Goal: Information Seeking & Learning: Learn about a topic

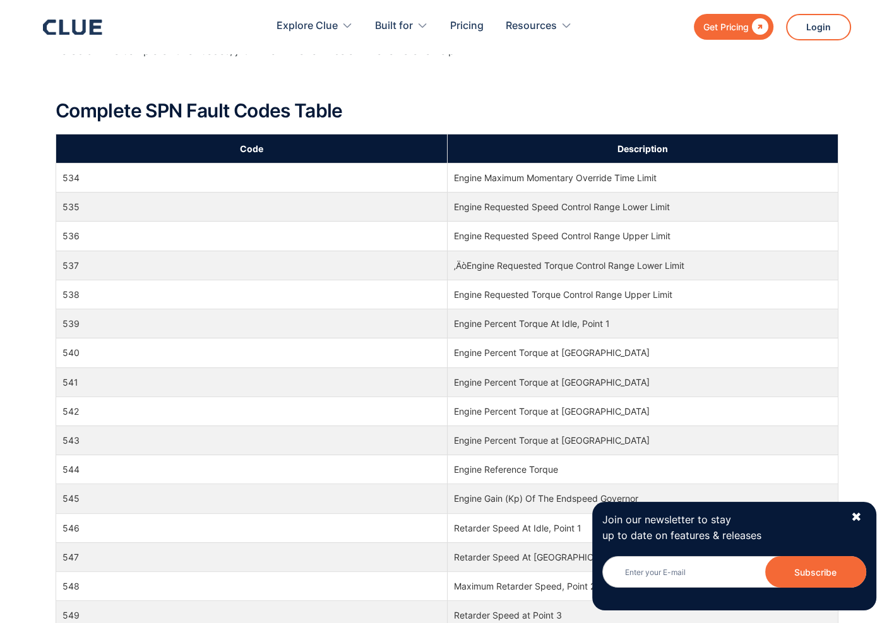
scroll to position [6315, 0]
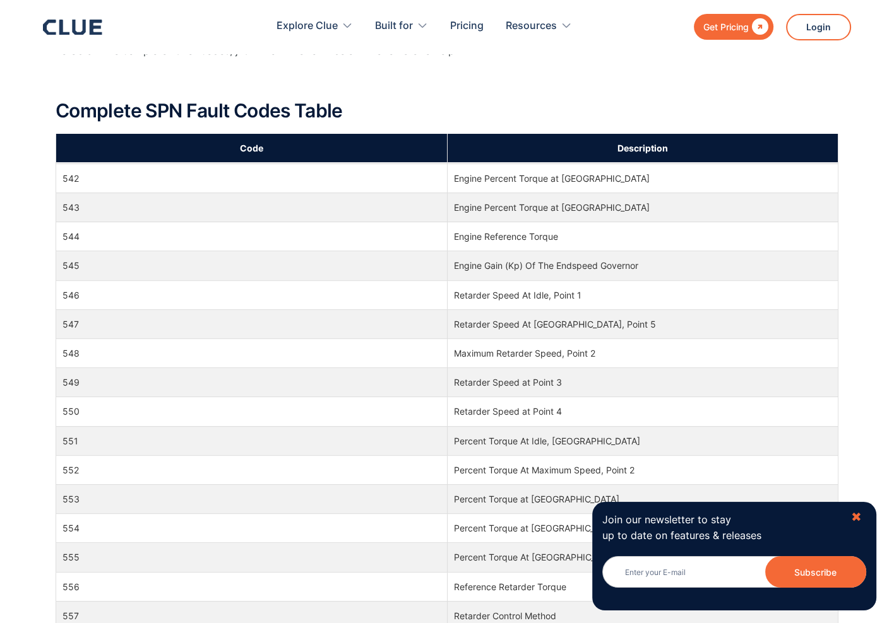
click at [854, 520] on div "✖" at bounding box center [856, 518] width 11 height 16
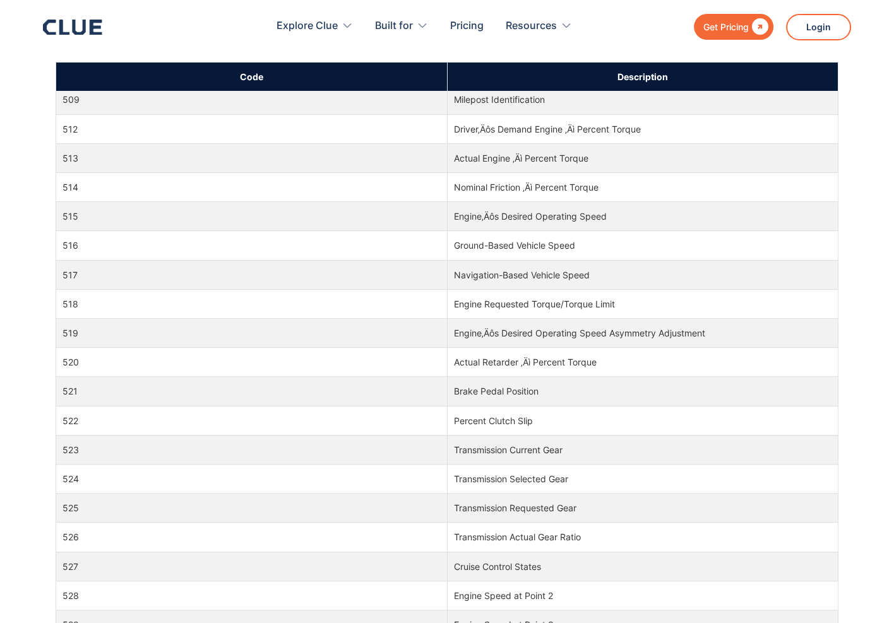
scroll to position [5367, 0]
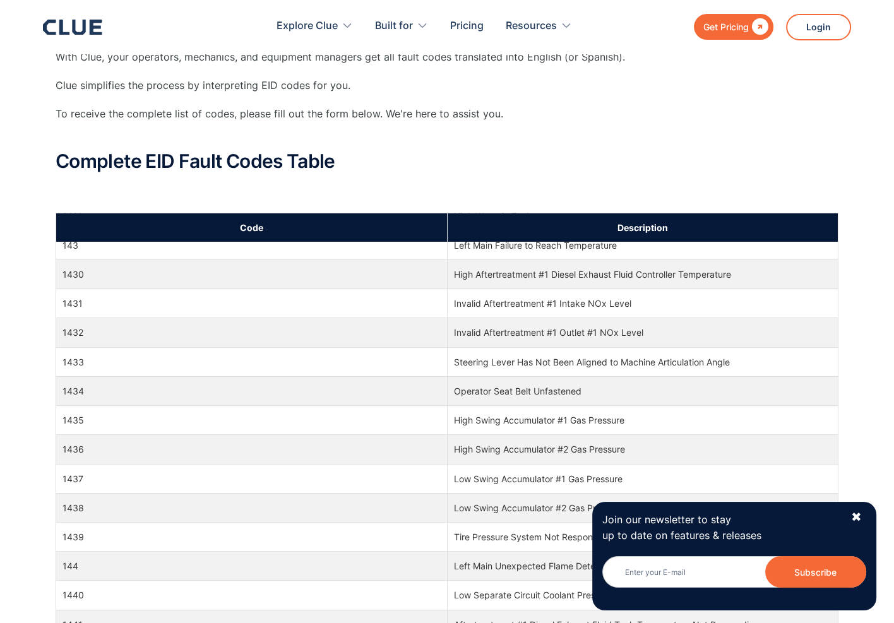
scroll to position [15471, 0]
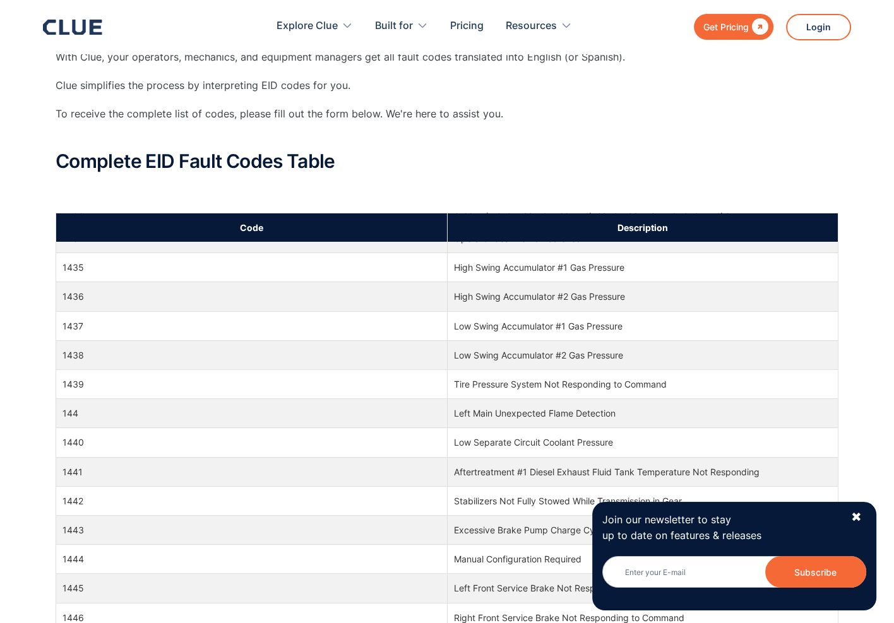
drag, startPoint x: 888, startPoint y: 162, endPoint x: 887, endPoint y: 172, distance: 10.3
click at [887, 172] on div "What Does EID Mean? EID stands for Event Identifier. It is used in diagnostics …" at bounding box center [447, 589] width 894 height 1369
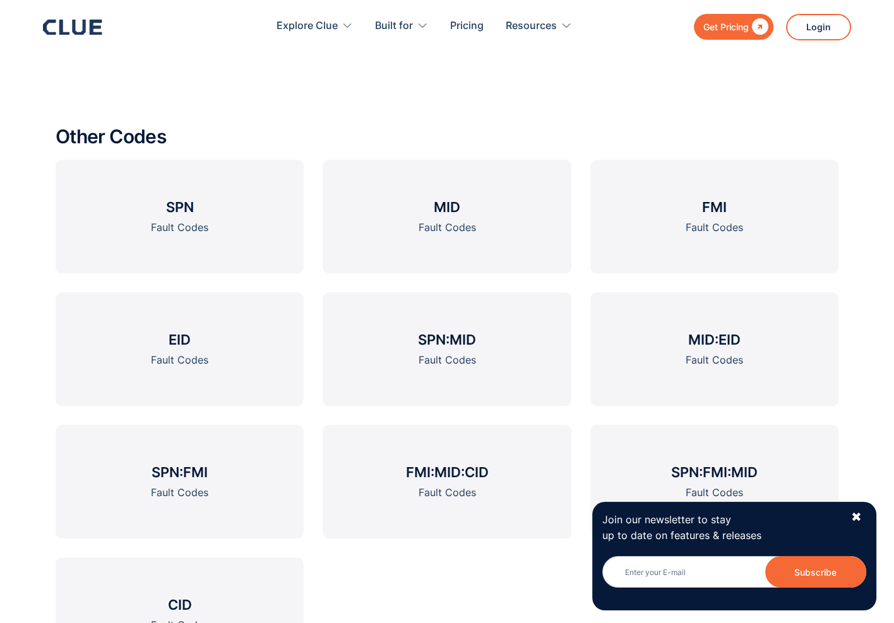
scroll to position [1622, 0]
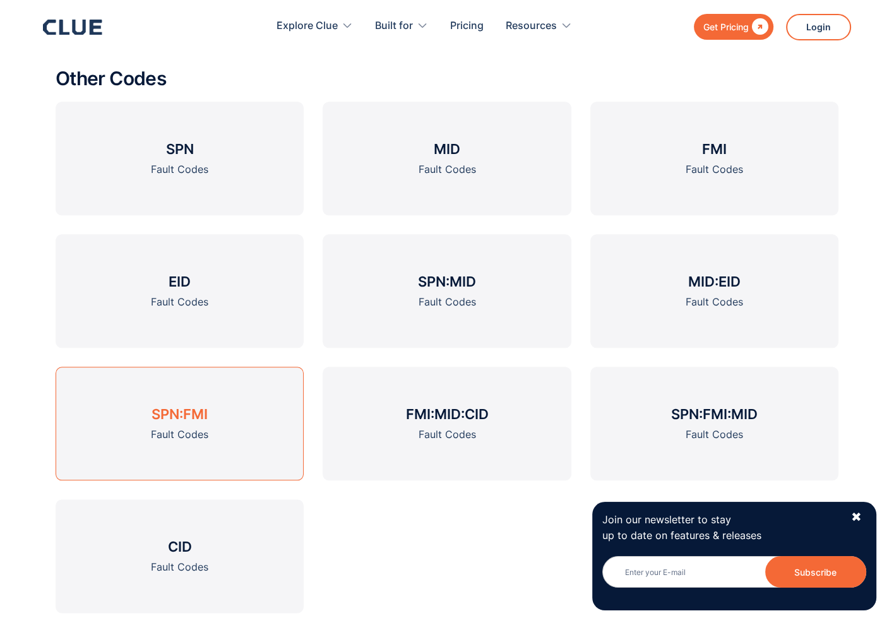
click at [167, 414] on h3 "SPN:FMI" at bounding box center [180, 414] width 56 height 19
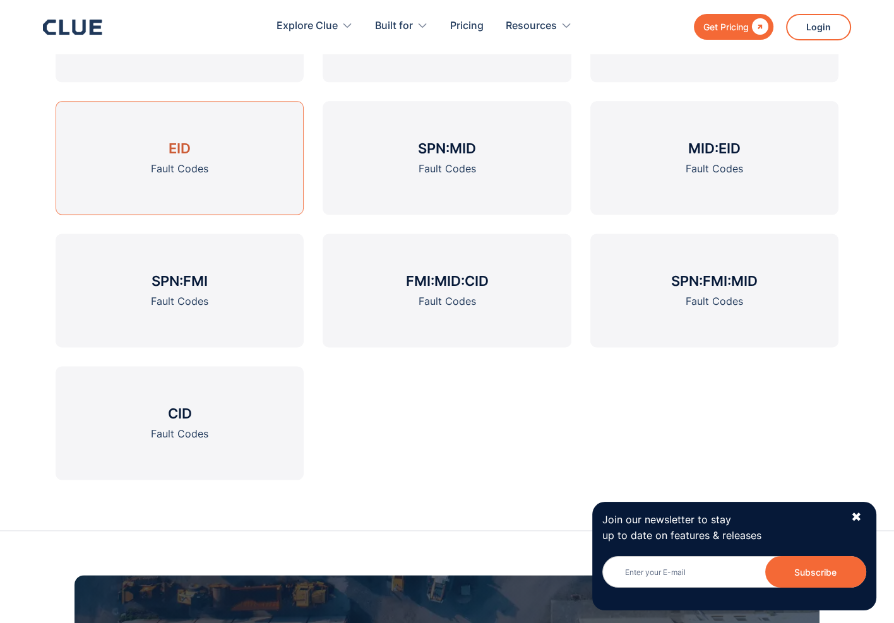
scroll to position [2021, 0]
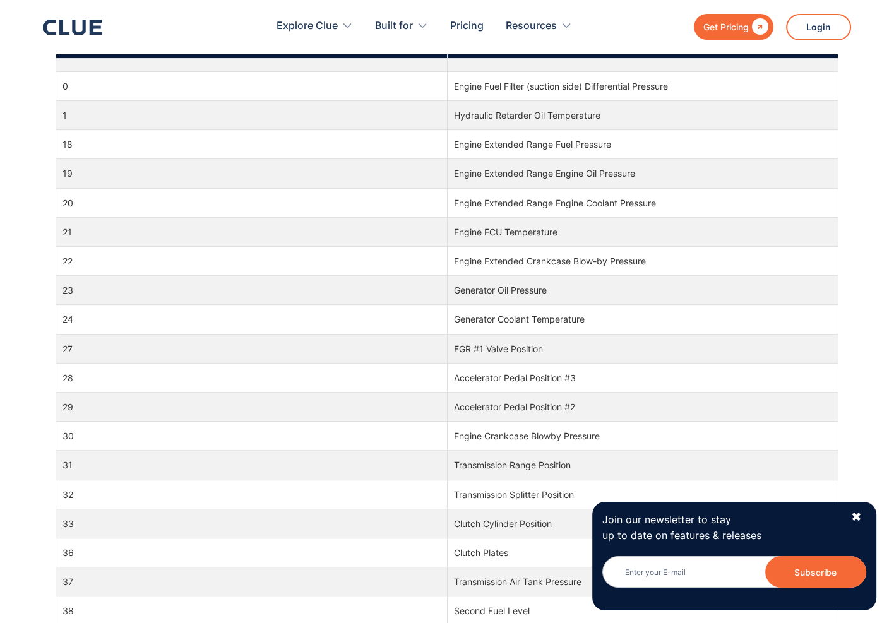
scroll to position [442, 0]
